Goal: Task Accomplishment & Management: Use online tool/utility

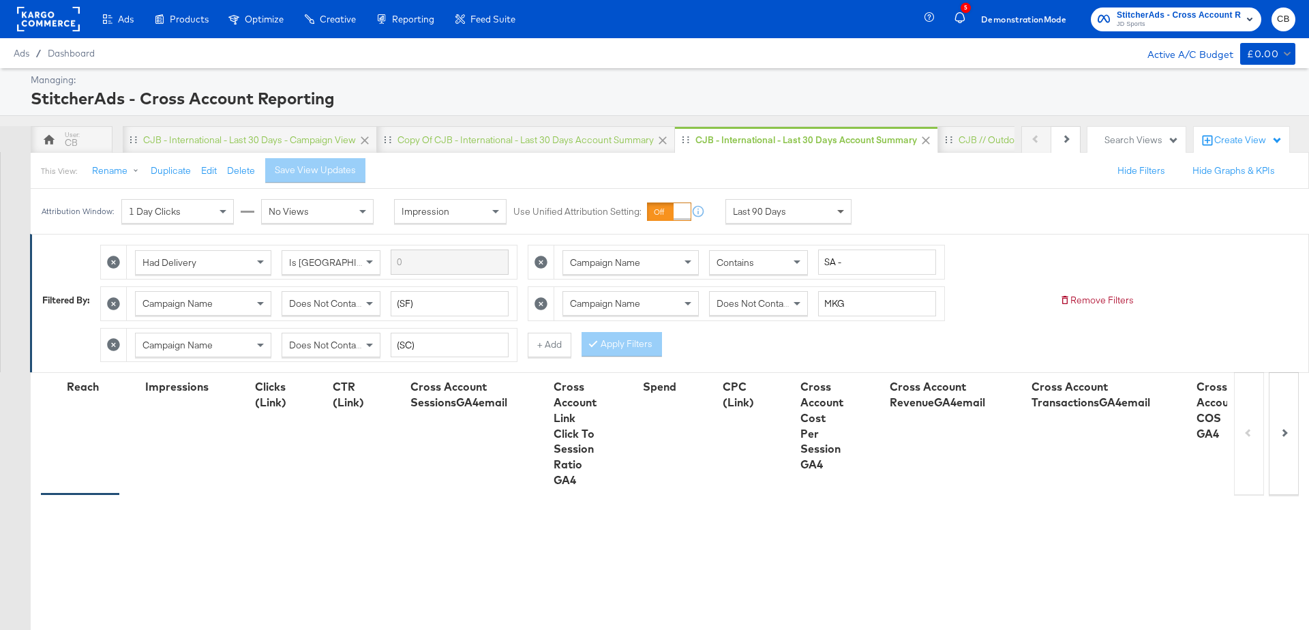
click at [841, 213] on span at bounding box center [842, 211] width 17 height 23
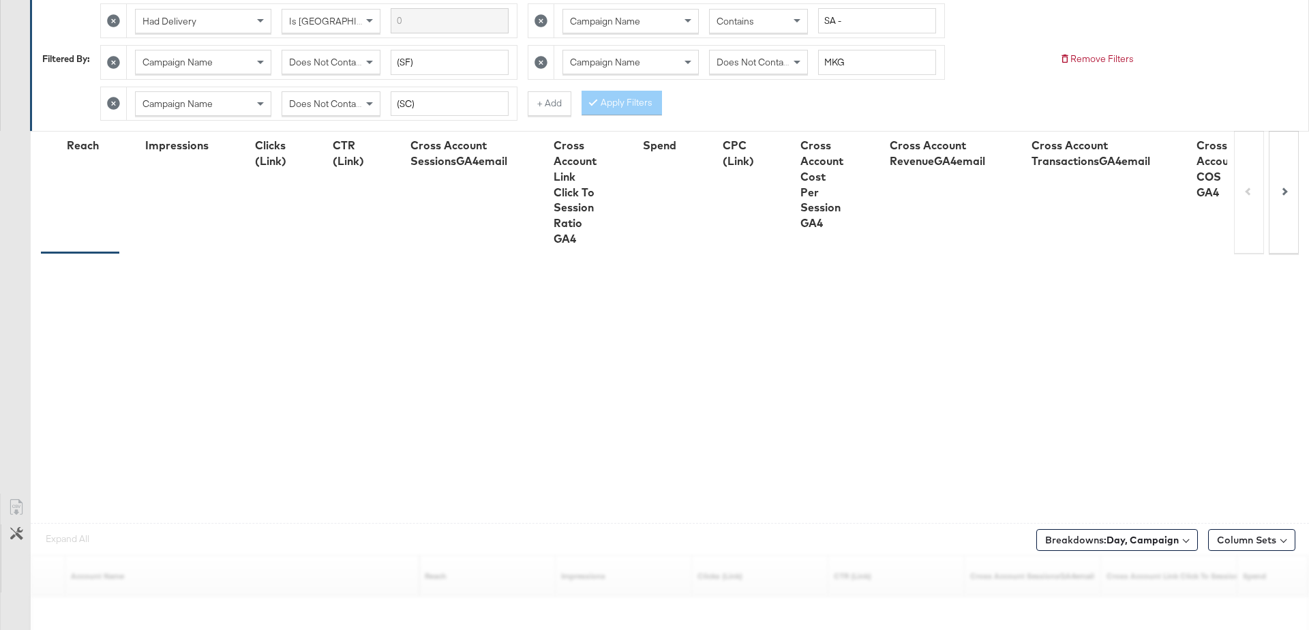
scroll to position [367, 0]
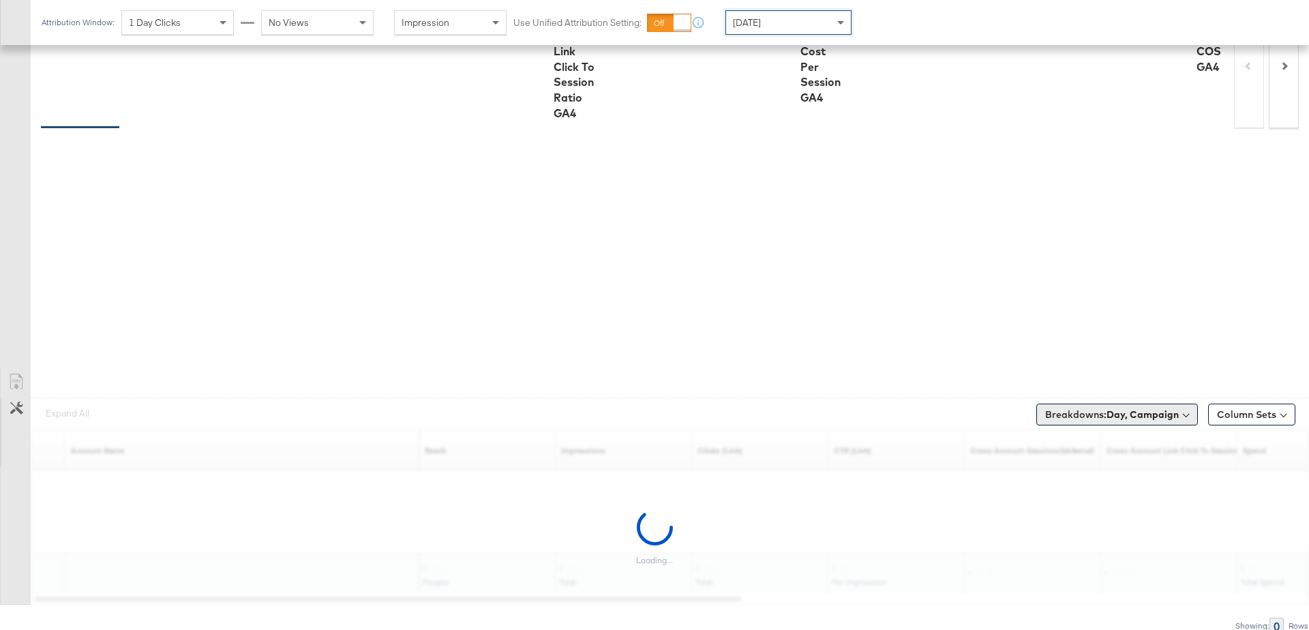
click at [1143, 408] on b "Day, Campaign" at bounding box center [1143, 414] width 72 height 12
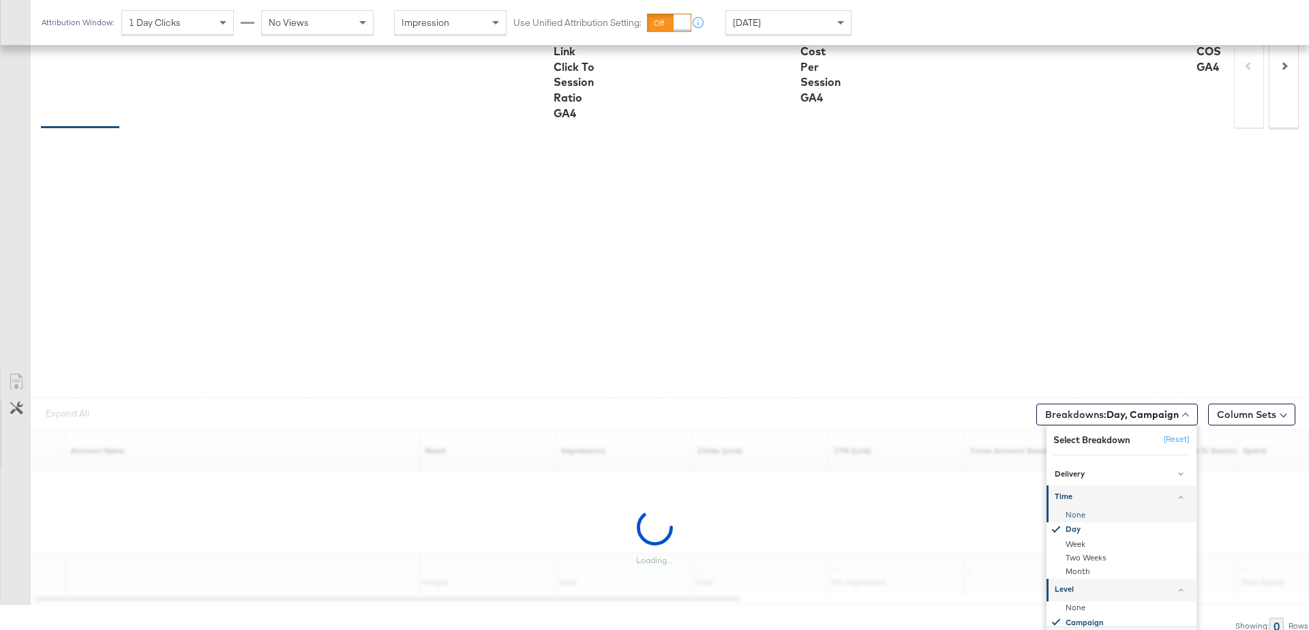
click at [1076, 508] on div "None" at bounding box center [1123, 515] width 148 height 14
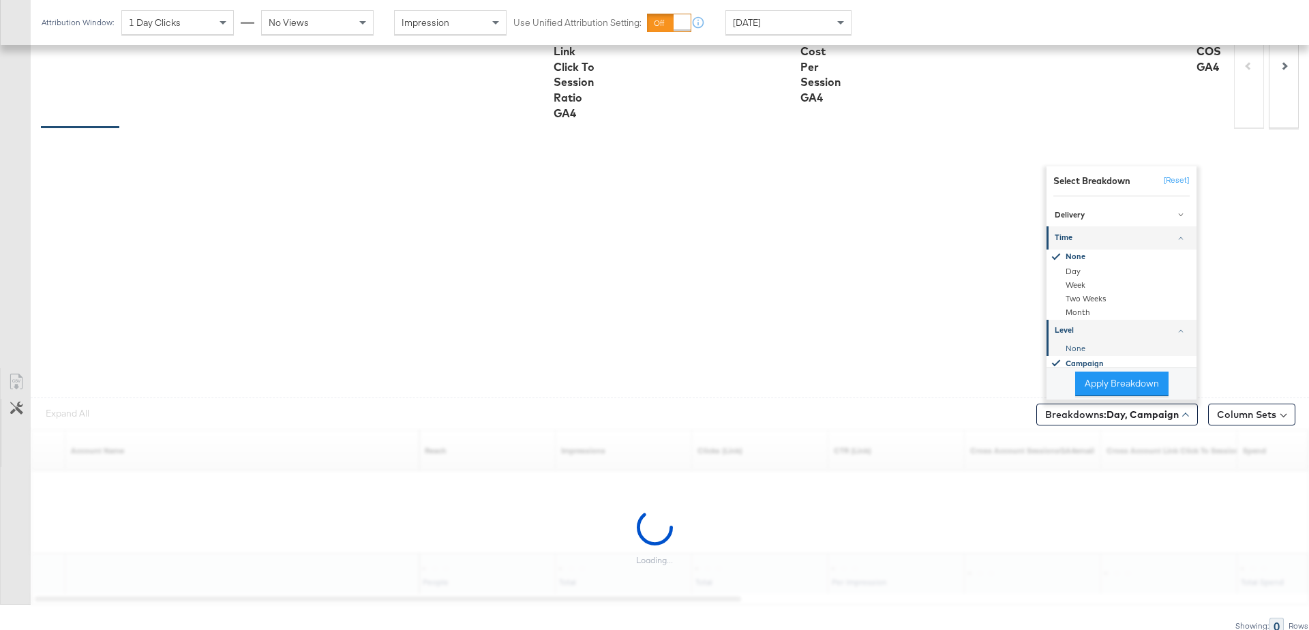
click at [1085, 349] on div "None" at bounding box center [1123, 349] width 148 height 14
click at [1098, 376] on button "Apply Breakdown" at bounding box center [1121, 384] width 93 height 25
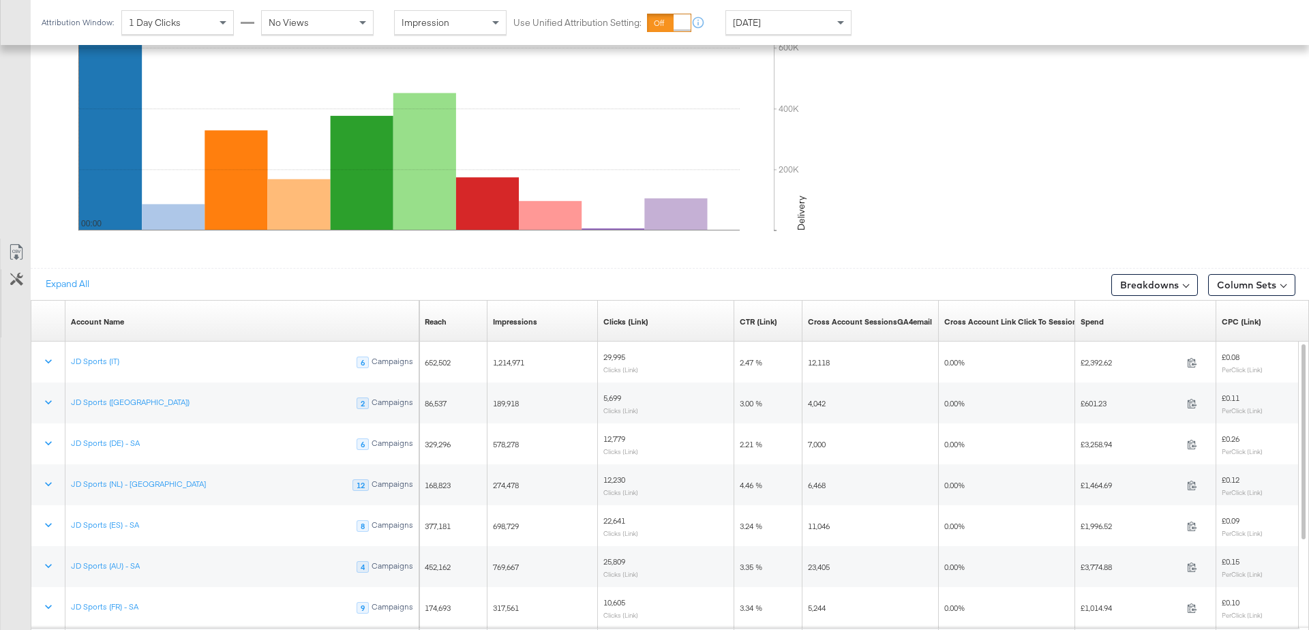
scroll to position [724, 0]
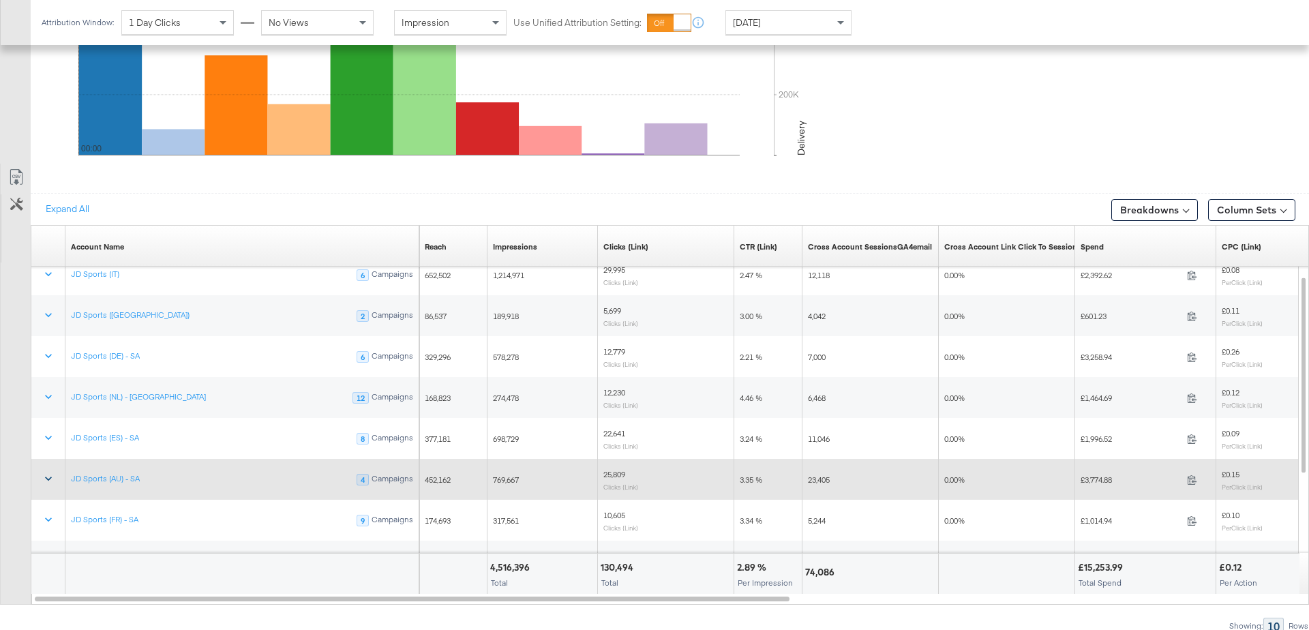
click at [49, 477] on icon at bounding box center [48, 479] width 7 height 4
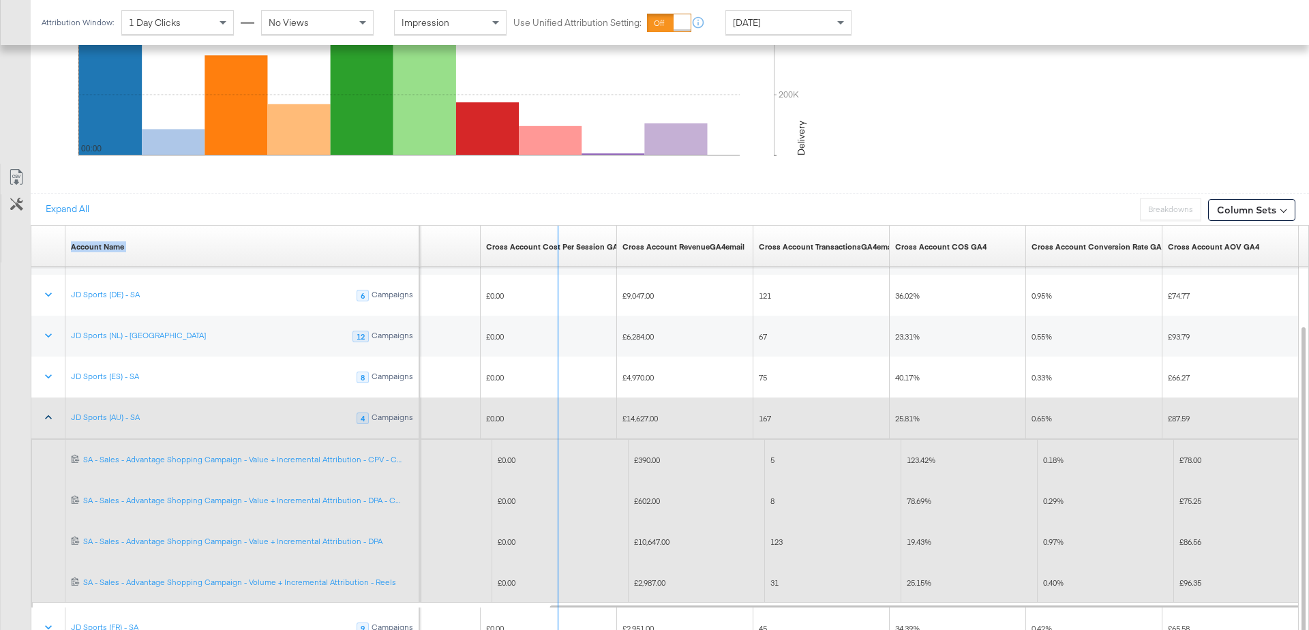
drag, startPoint x: 416, startPoint y: 234, endPoint x: 559, endPoint y: 234, distance: 143.2
click at [31, 226] on div "Account Name Sorting Unavailable CPC (Link) Sorting Unavailable Cross Account C…" at bounding box center [31, 226] width 0 height 0
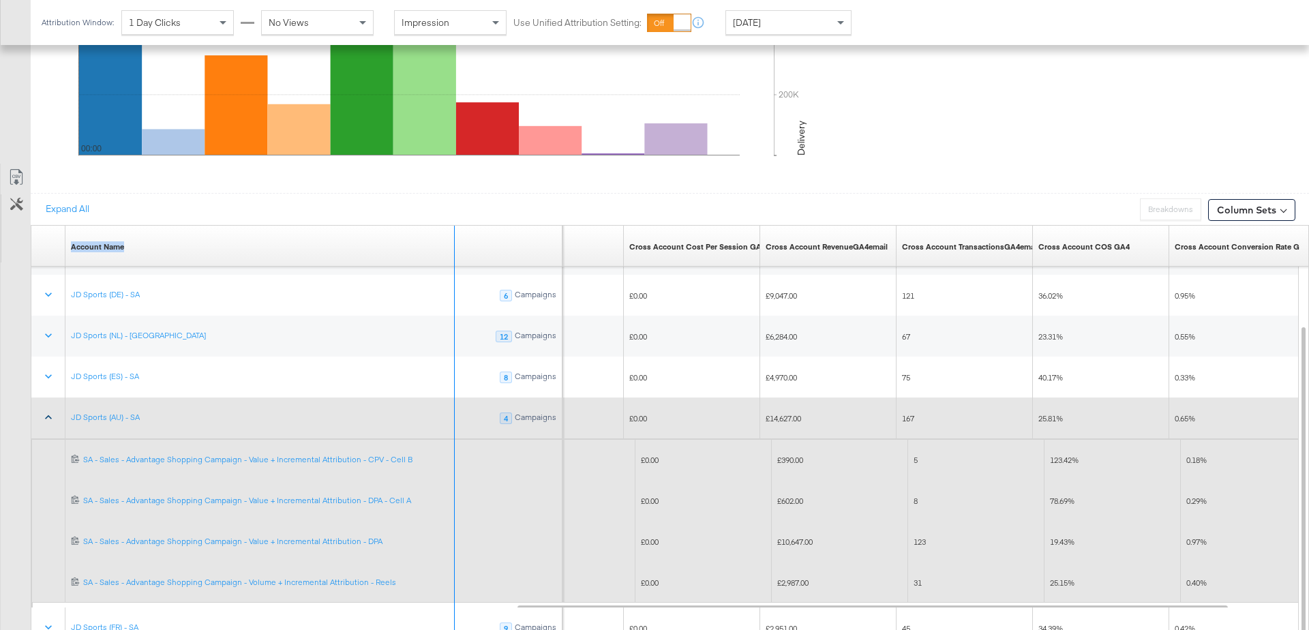
drag, startPoint x: 559, startPoint y: 234, endPoint x: 451, endPoint y: 251, distance: 109.1
click at [451, 251] on div "Account Name Sorting Unavailable" at bounding box center [313, 246] width 497 height 41
